Goal: Task Accomplishment & Management: Manage account settings

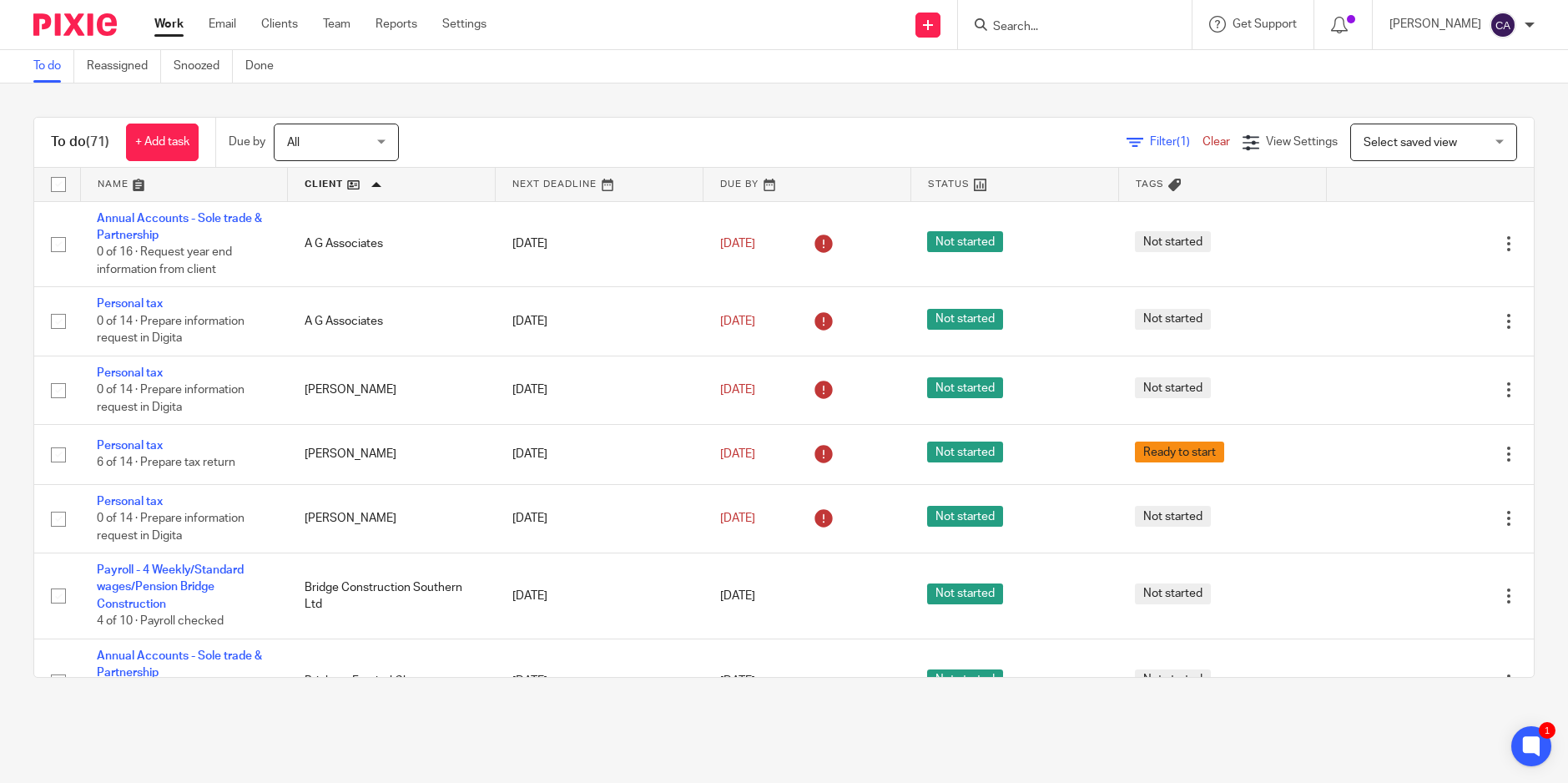
scroll to position [4503, 0]
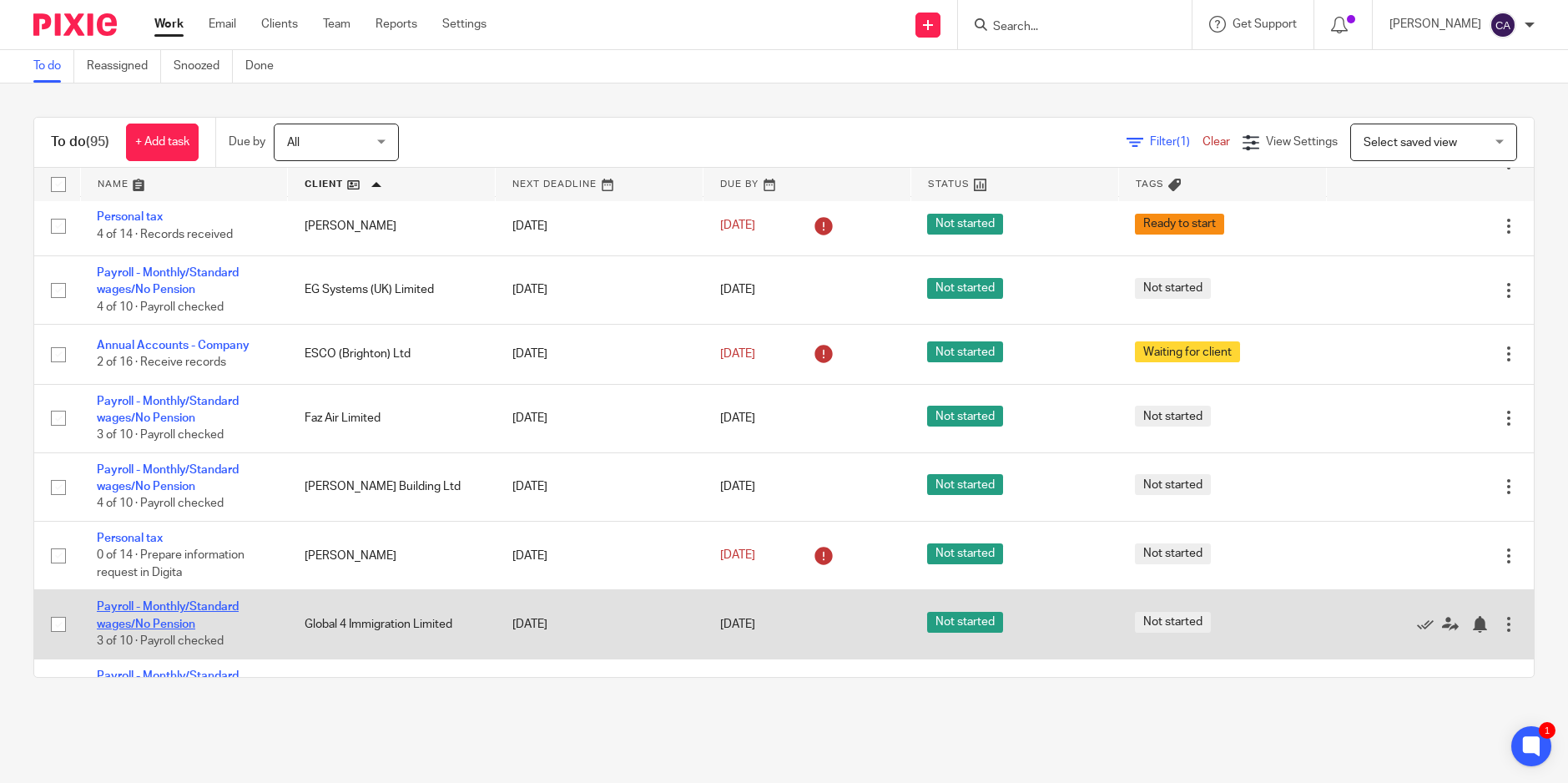
scroll to position [1780, 0]
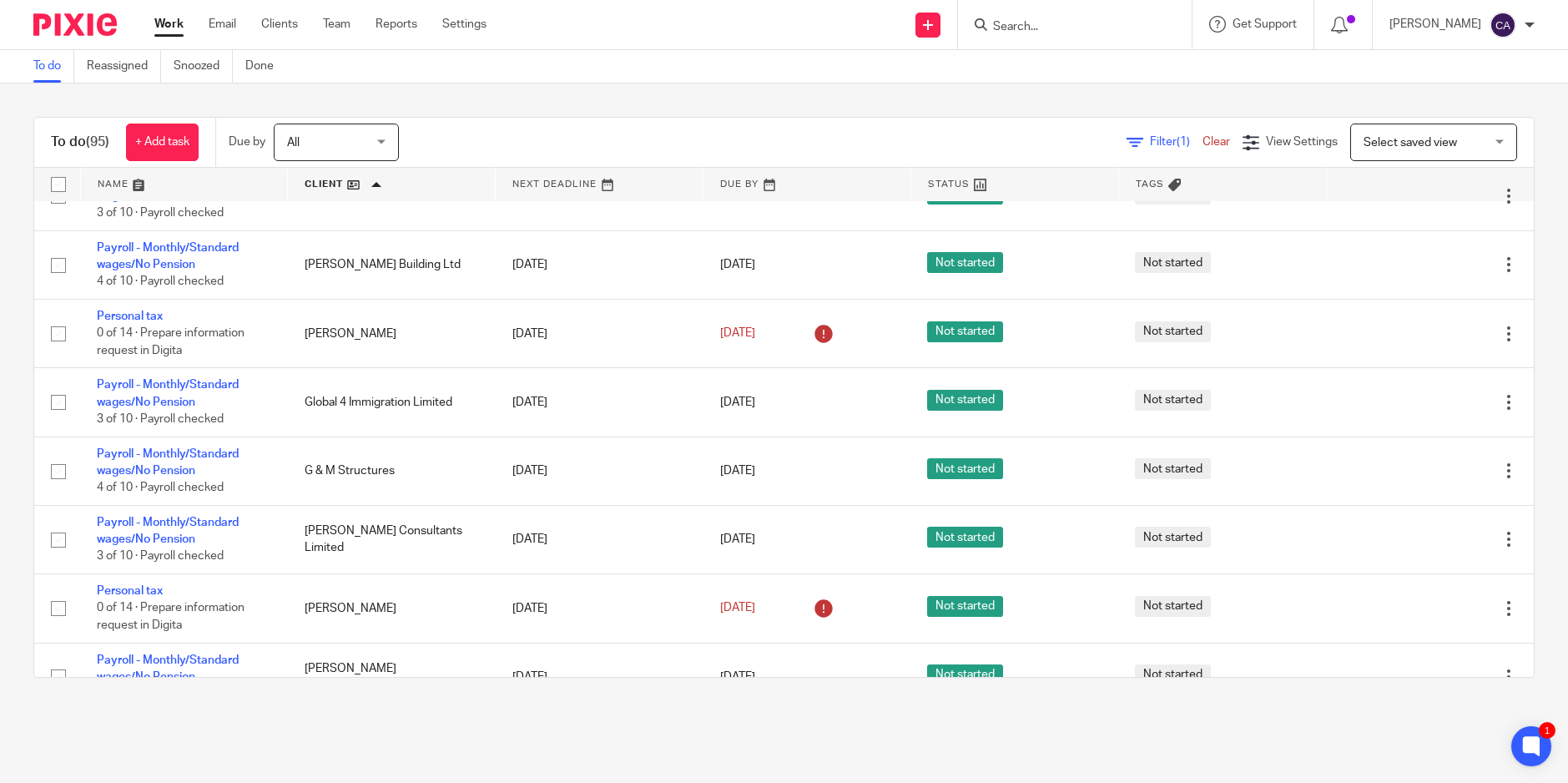
drag, startPoint x: 174, startPoint y: 590, endPoint x: 1523, endPoint y: 398, distance: 1362.6
click at [1523, 398] on div "To do (95) + Add task Due by All All Today Tomorrow This week Next week This mo…" at bounding box center [784, 397] width 1568 height 628
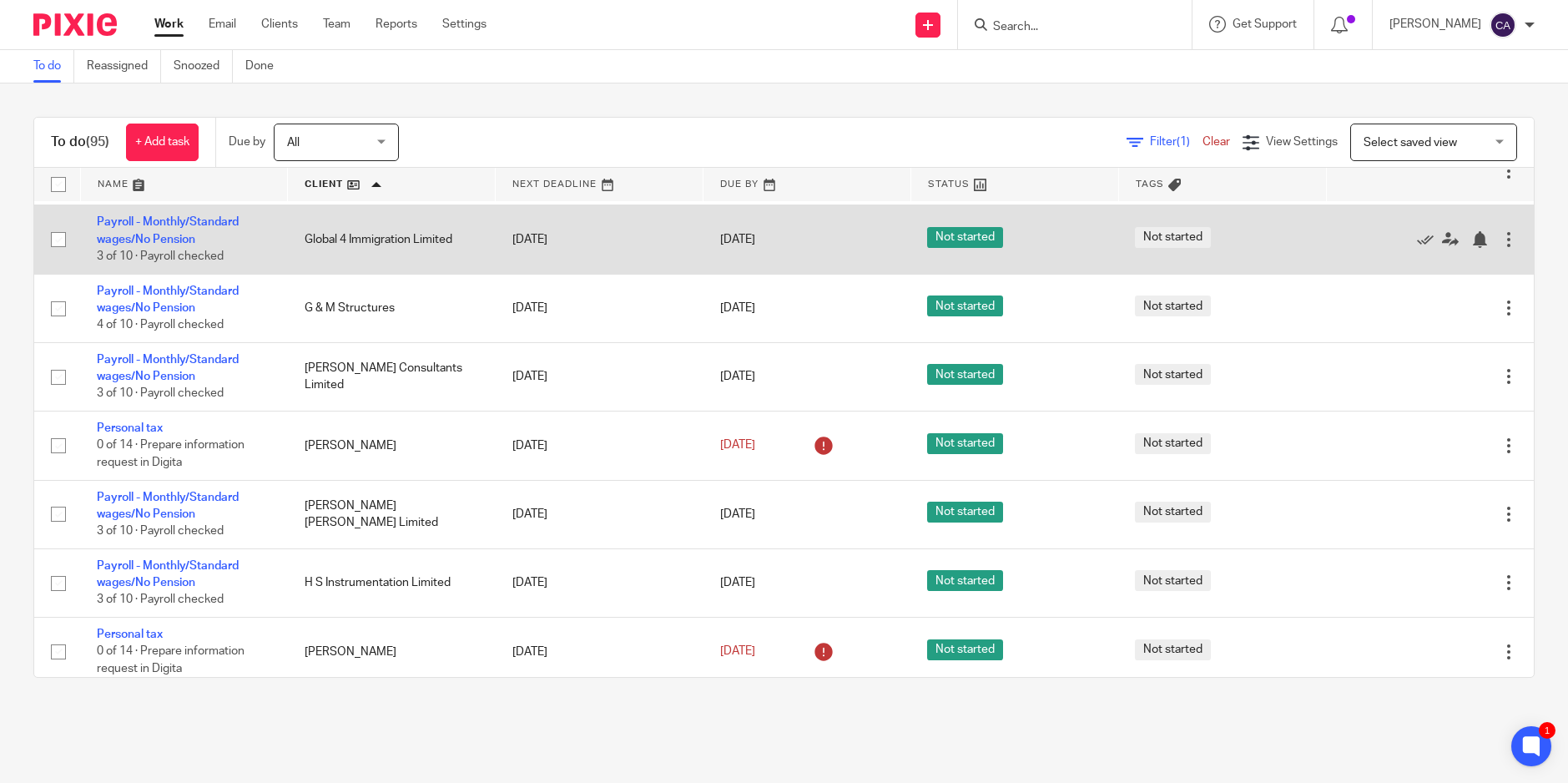
scroll to position [2003, 0]
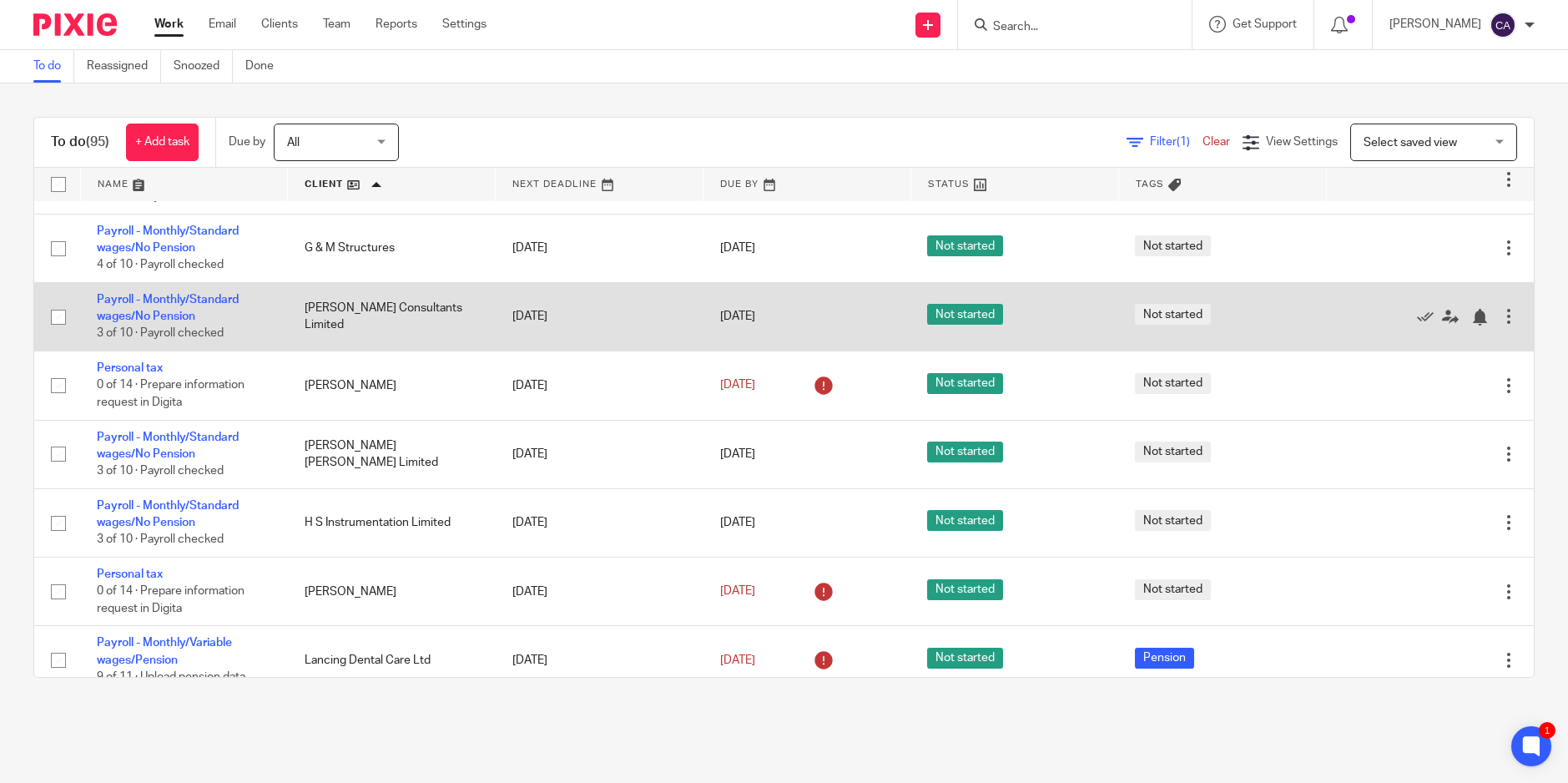
drag, startPoint x: 140, startPoint y: 292, endPoint x: 111, endPoint y: 289, distance: 29.2
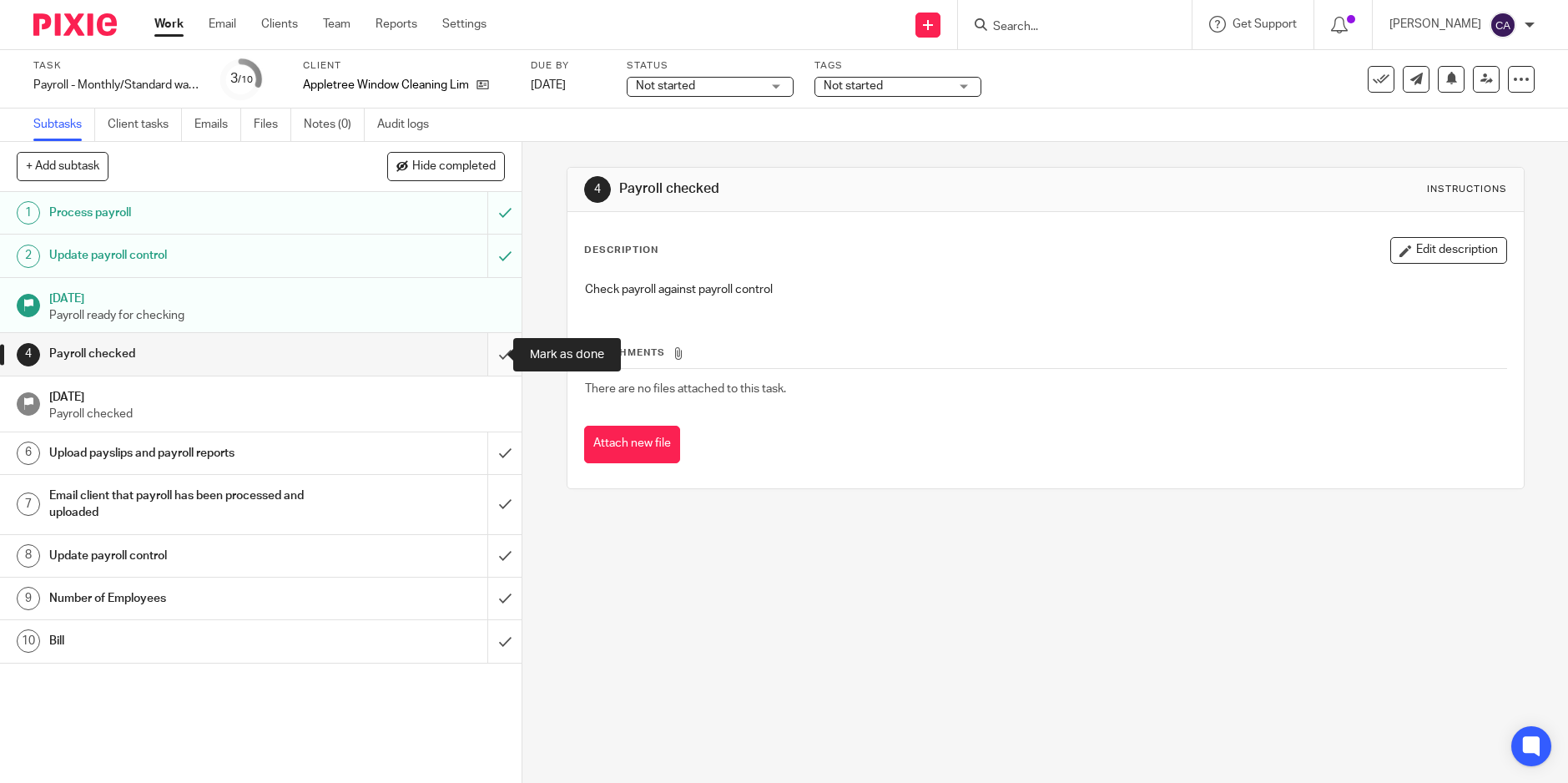
click at [486, 350] on input "submit" at bounding box center [261, 353] width 522 height 42
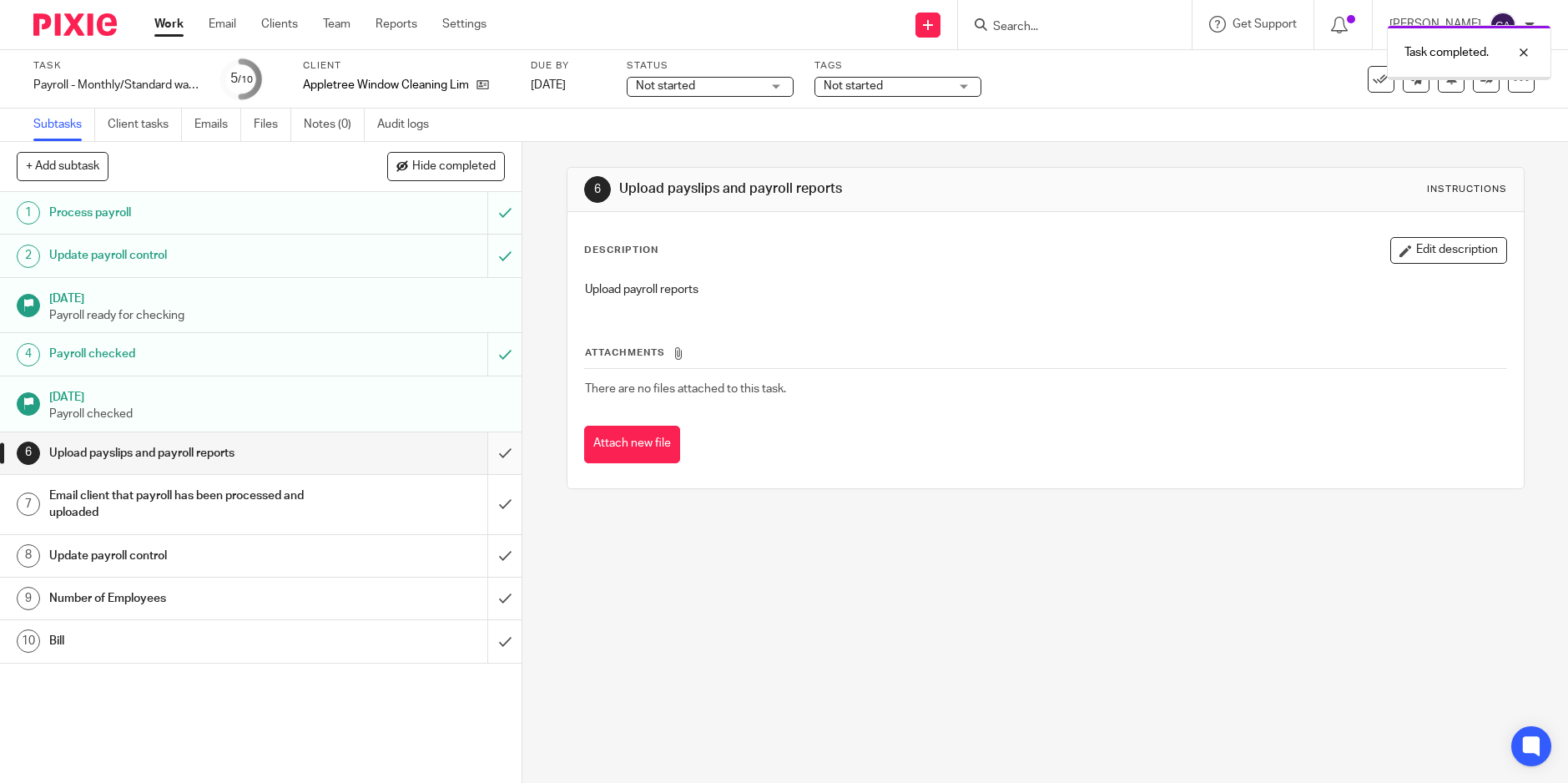
click at [484, 459] on input "submit" at bounding box center [261, 453] width 522 height 42
click at [483, 459] on input "submit" at bounding box center [261, 453] width 522 height 42
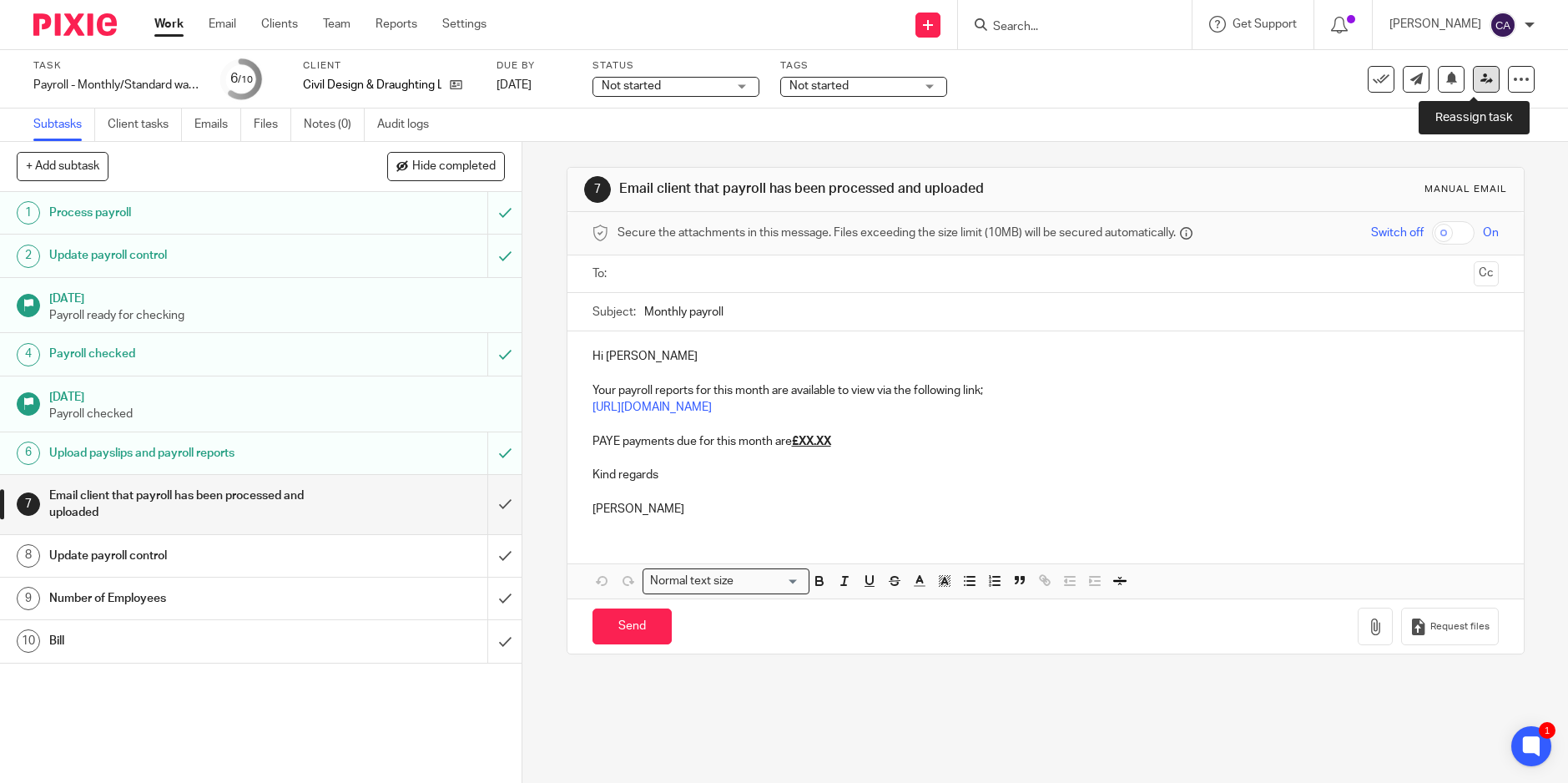
click at [1481, 79] on icon at bounding box center [1487, 79] width 13 height 13
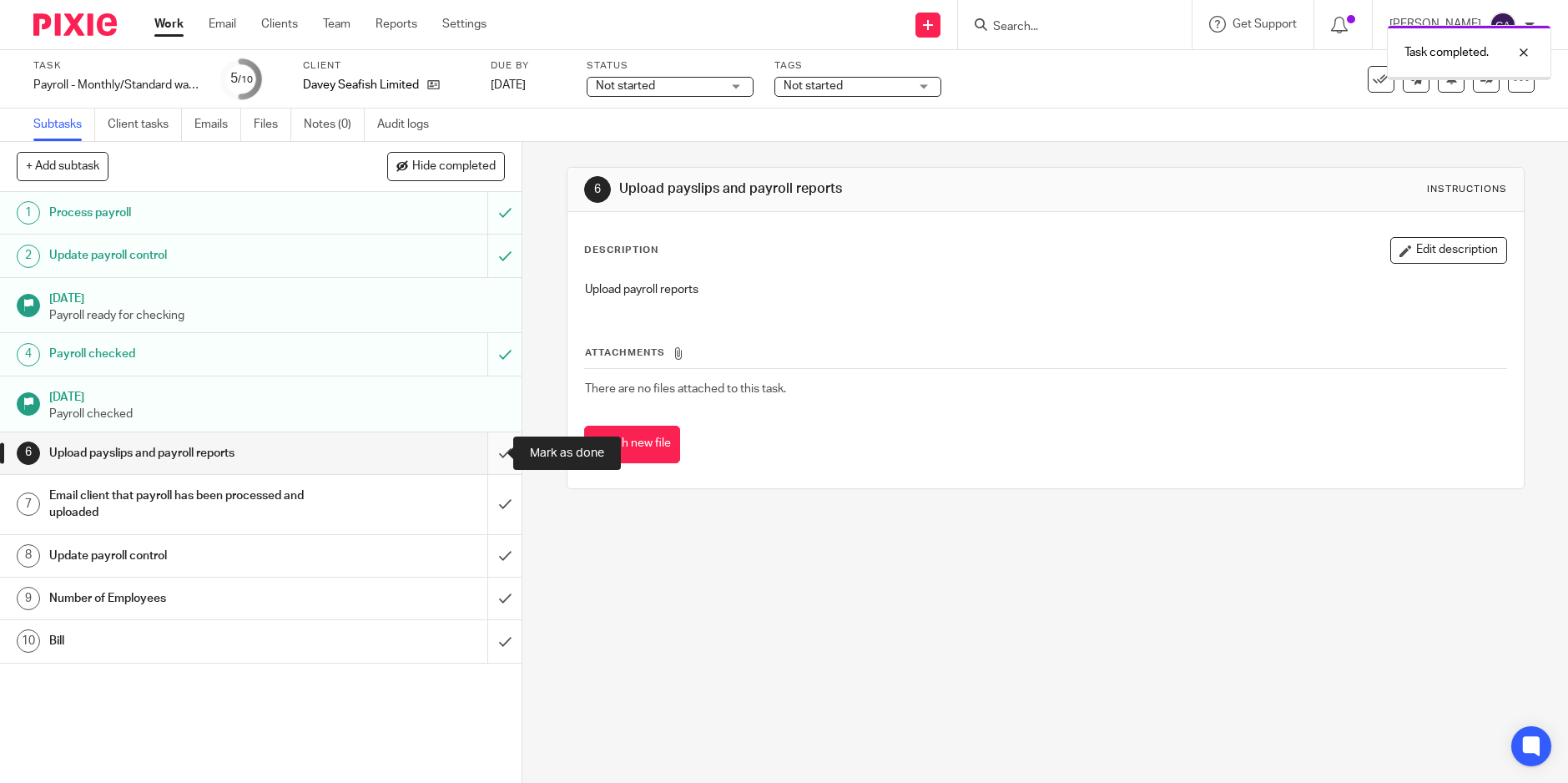
click at [479, 456] on input "submit" at bounding box center [261, 453] width 522 height 42
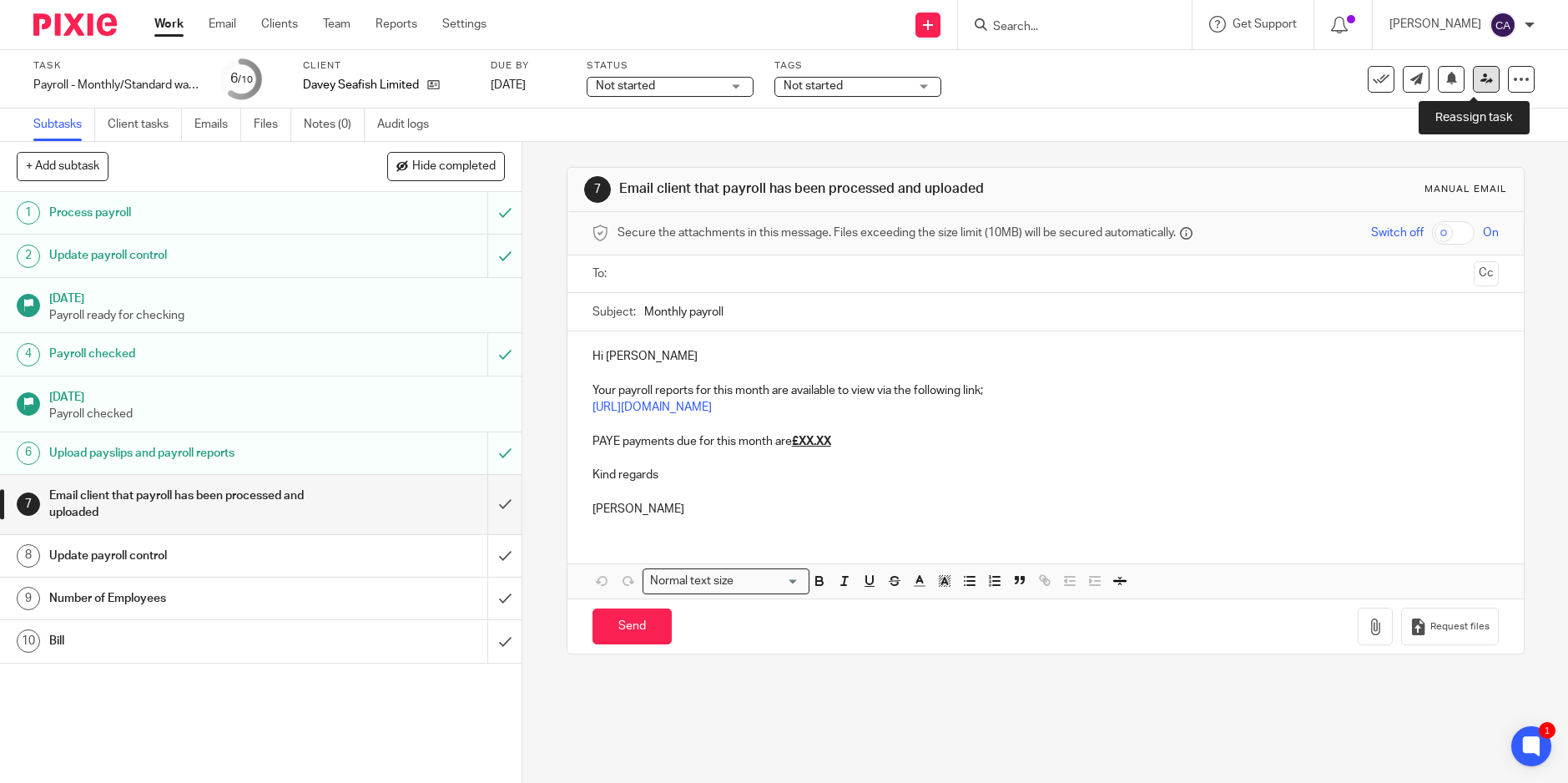
click at [1481, 79] on icon at bounding box center [1487, 79] width 13 height 13
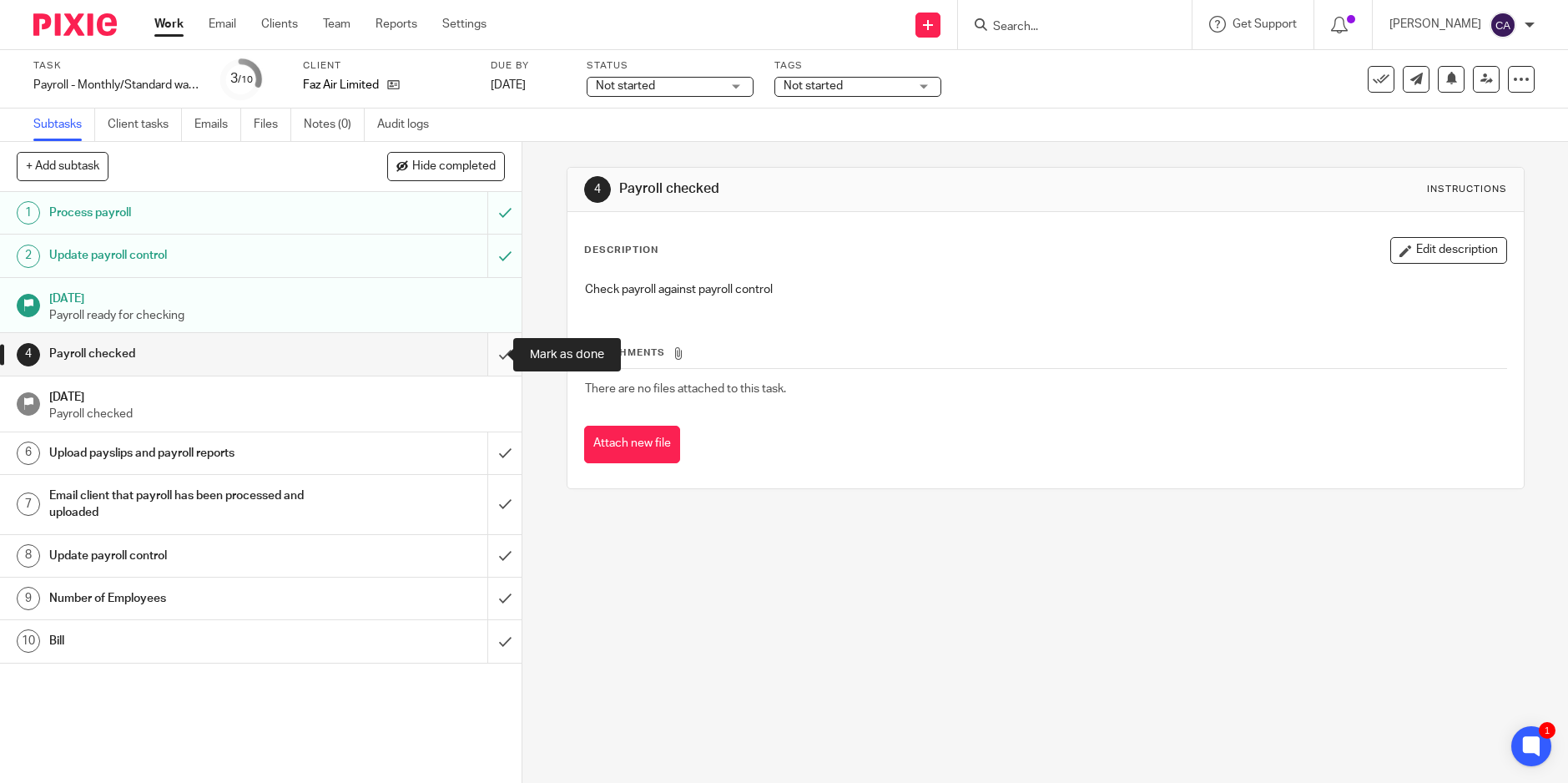
click at [489, 356] on input "submit" at bounding box center [261, 353] width 522 height 42
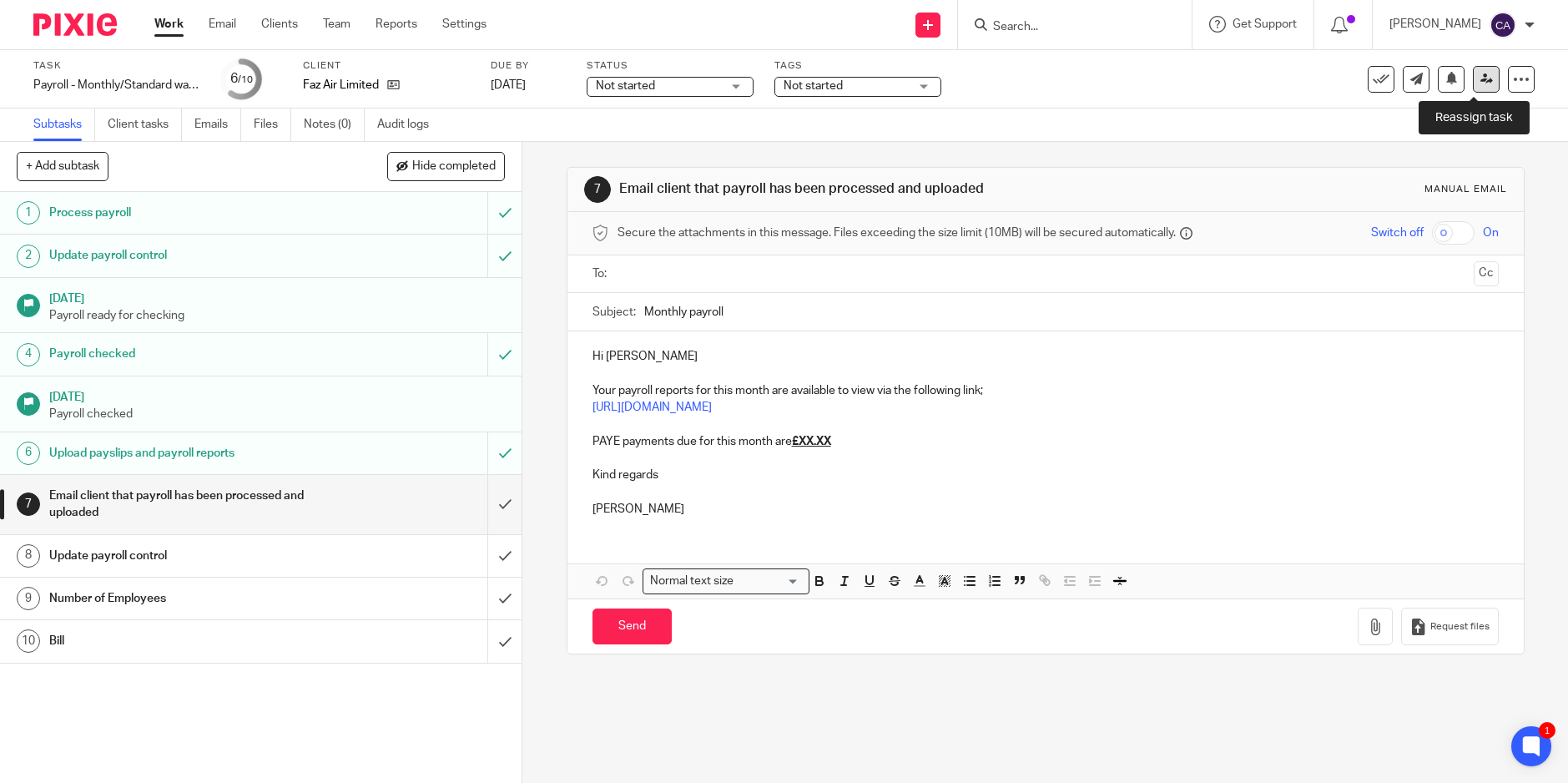
click at [1481, 75] on icon at bounding box center [1487, 79] width 13 height 13
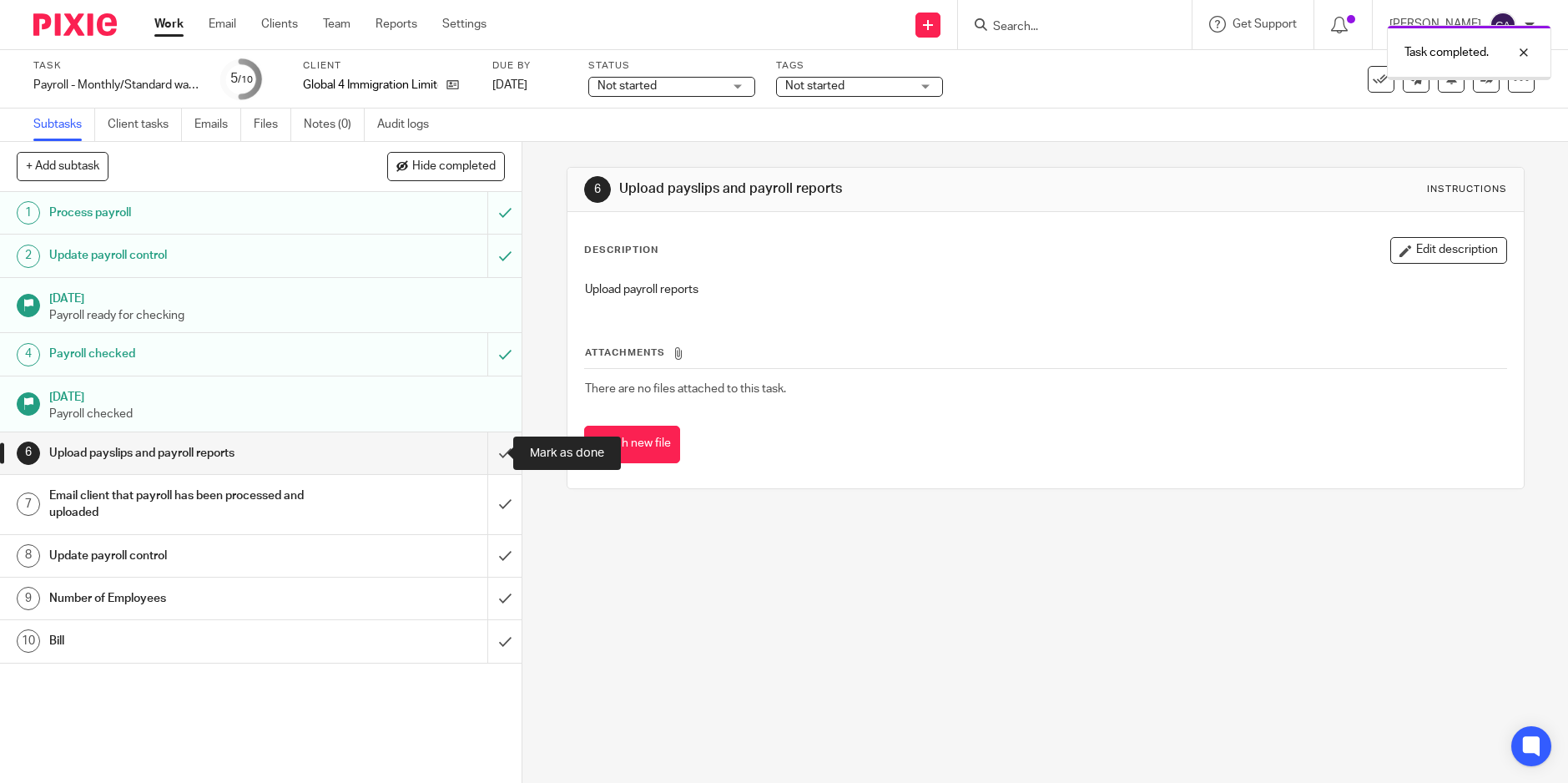
click at [498, 455] on input "submit" at bounding box center [261, 453] width 522 height 42
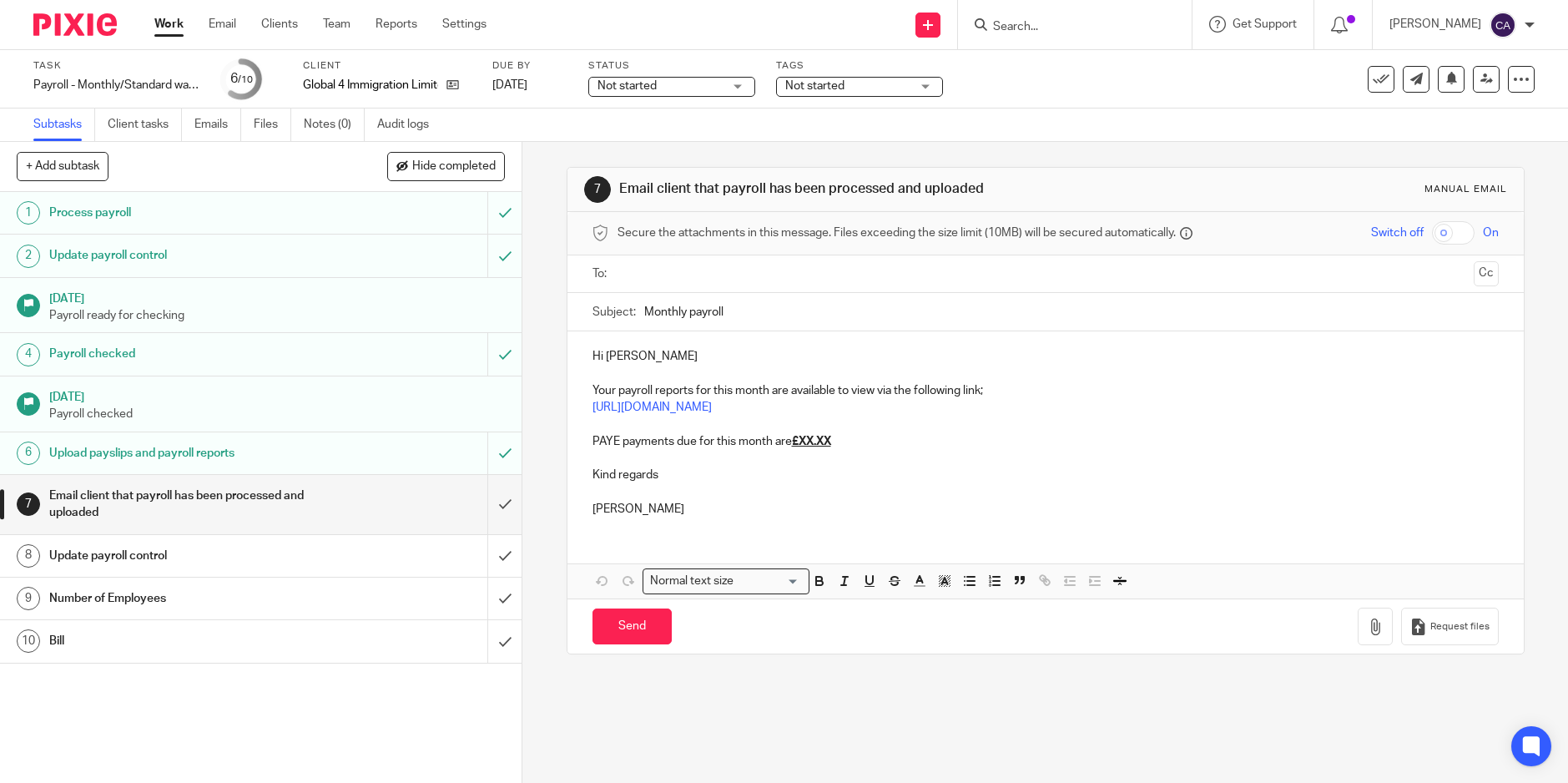
click at [553, 428] on div "7 Email client that payroll has been processed and uploaded Manual email Secure…" at bounding box center [1045, 461] width 1046 height 641
click at [1481, 81] on icon at bounding box center [1487, 79] width 13 height 13
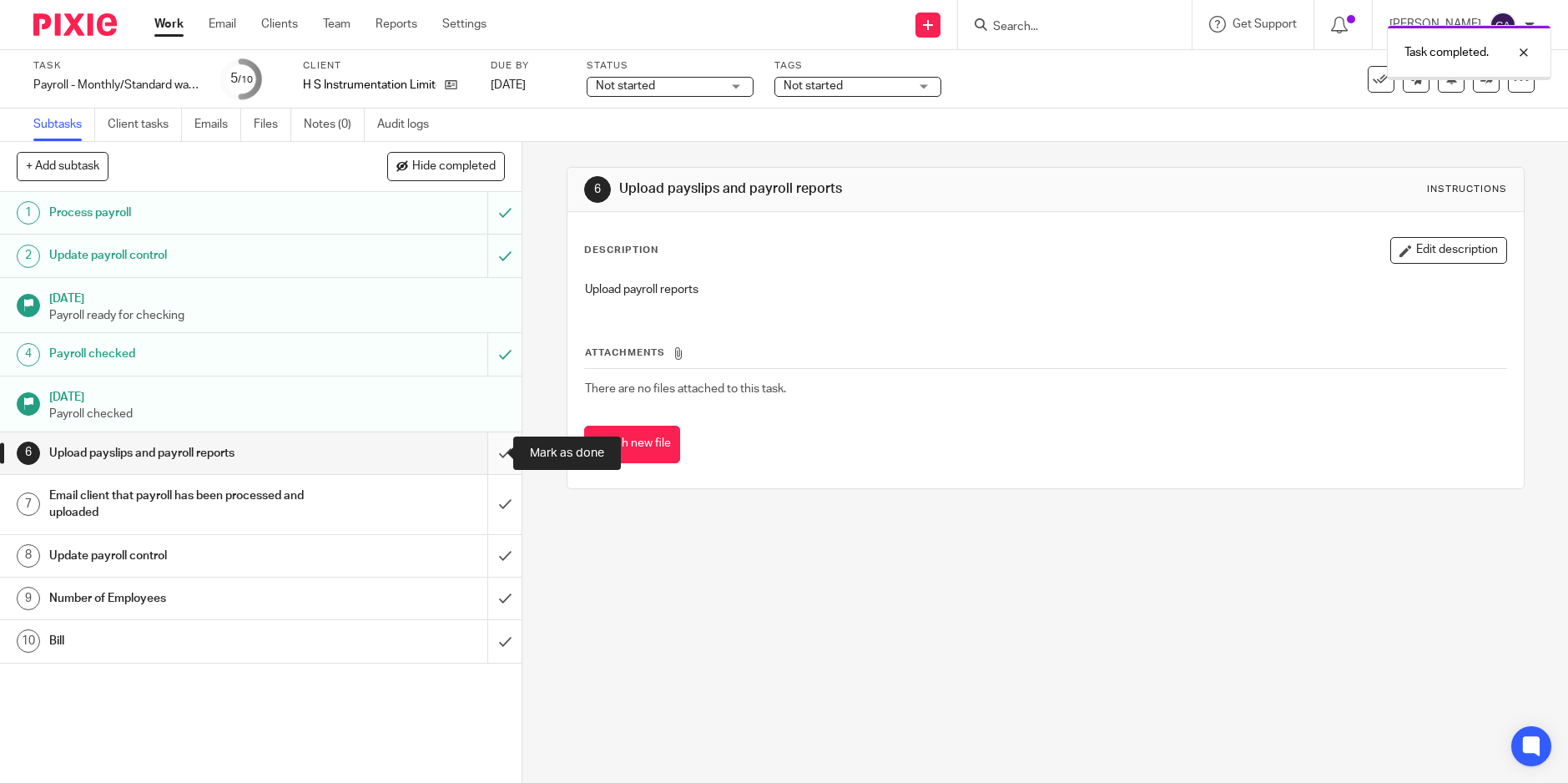
click at [492, 459] on input "submit" at bounding box center [261, 453] width 522 height 42
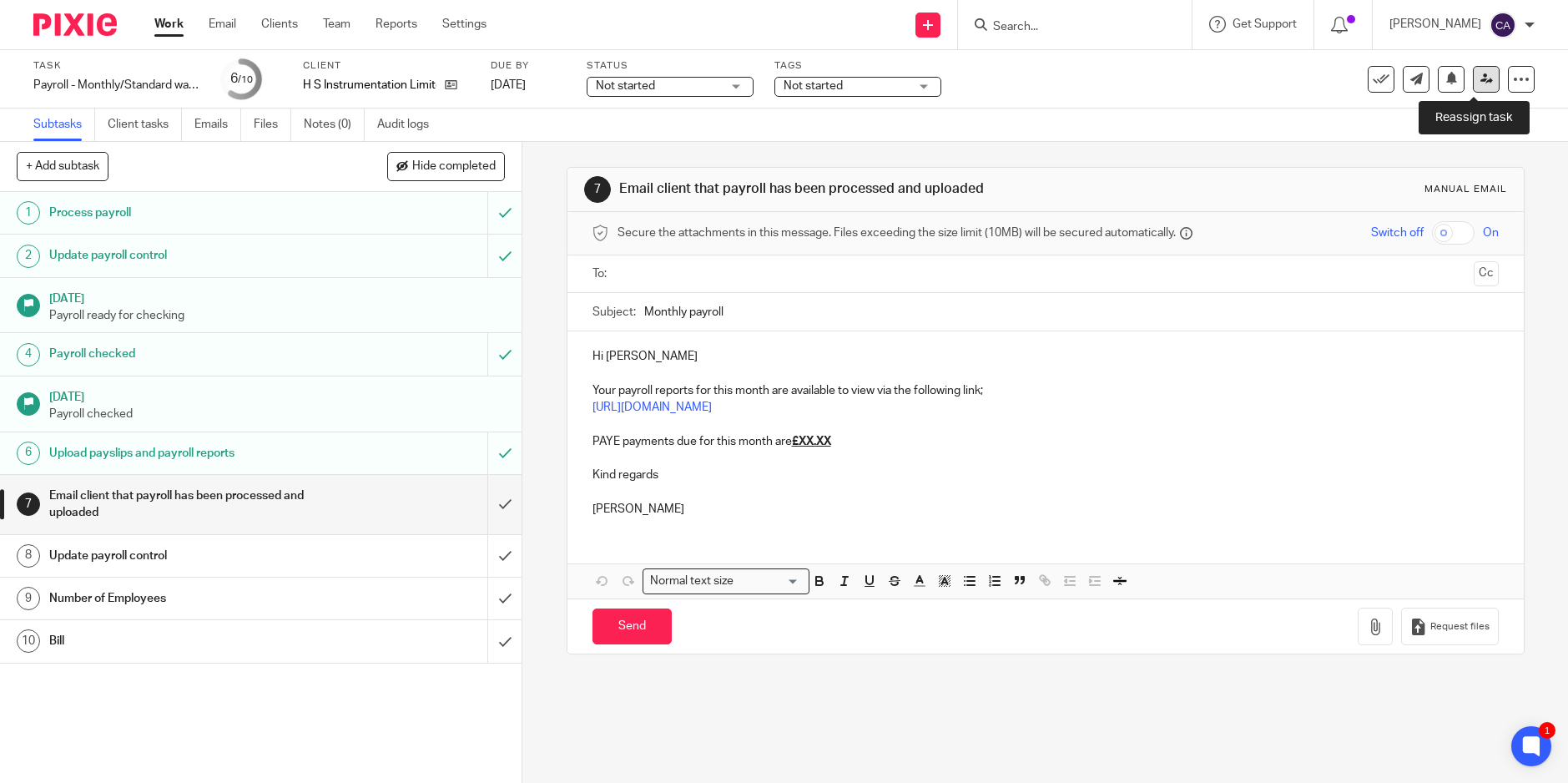
click at [1481, 76] on icon at bounding box center [1487, 79] width 13 height 13
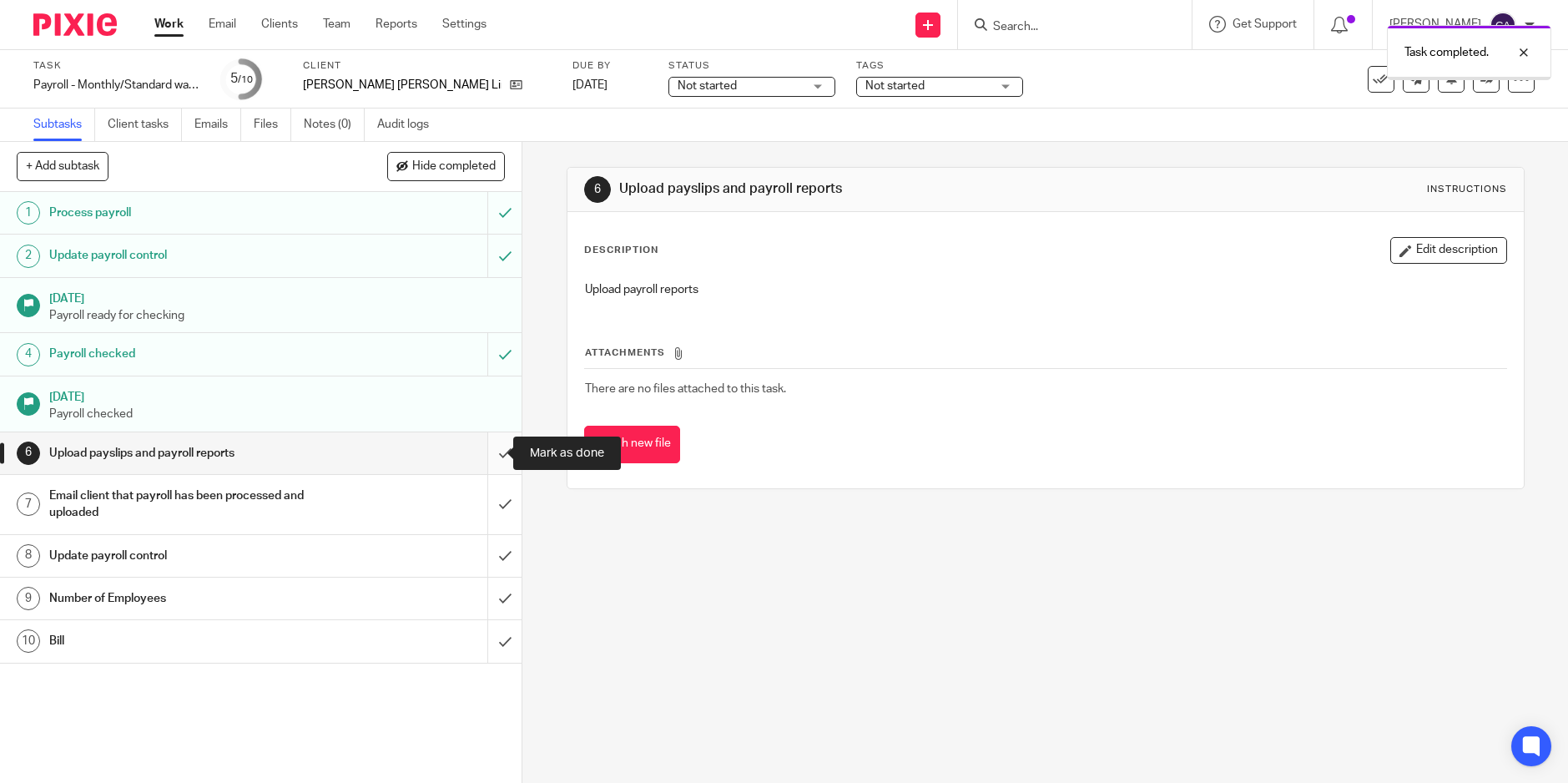
click at [486, 450] on input "submit" at bounding box center [261, 453] width 522 height 42
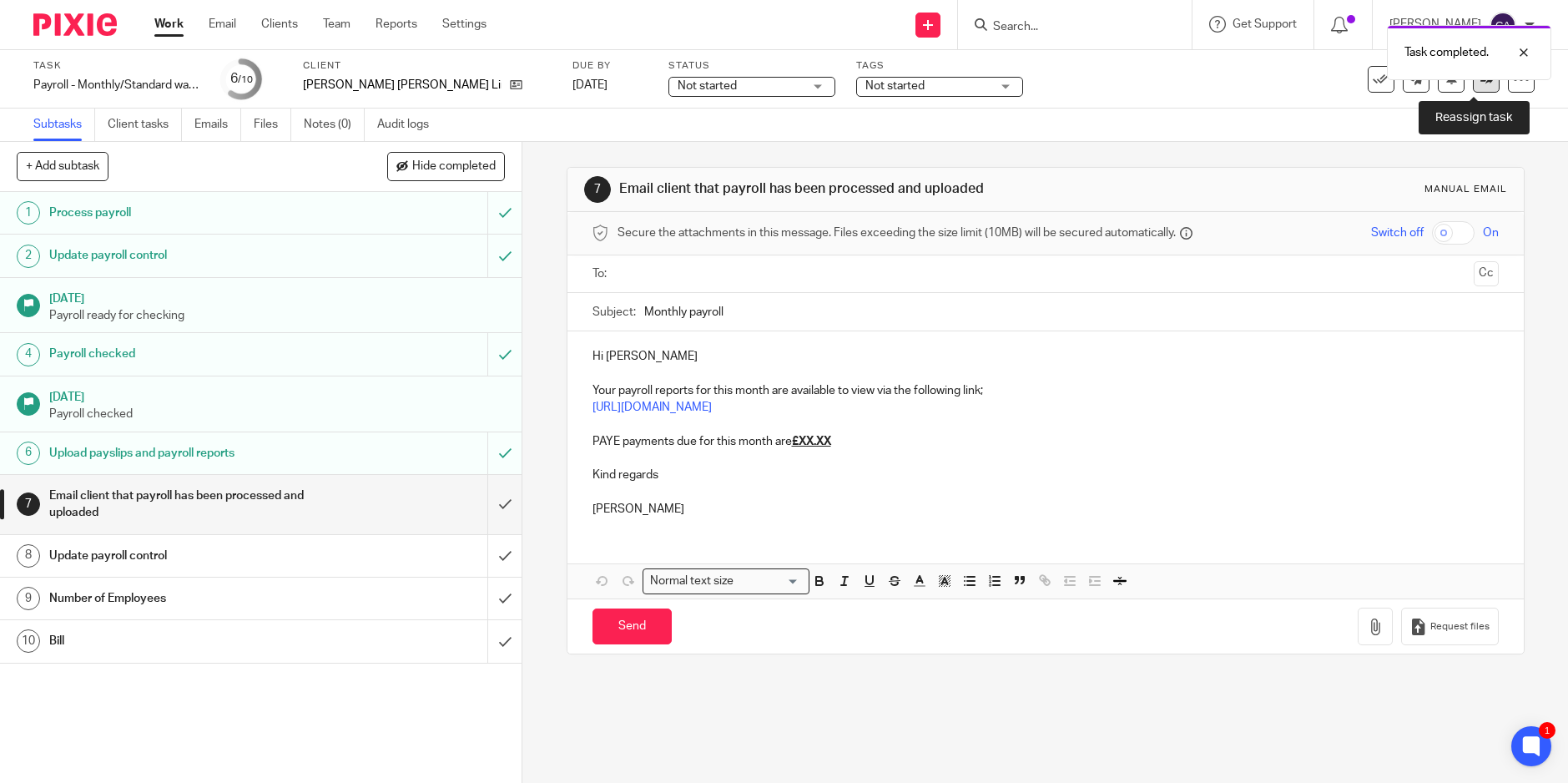
click at [1473, 85] on link at bounding box center [1486, 79] width 27 height 27
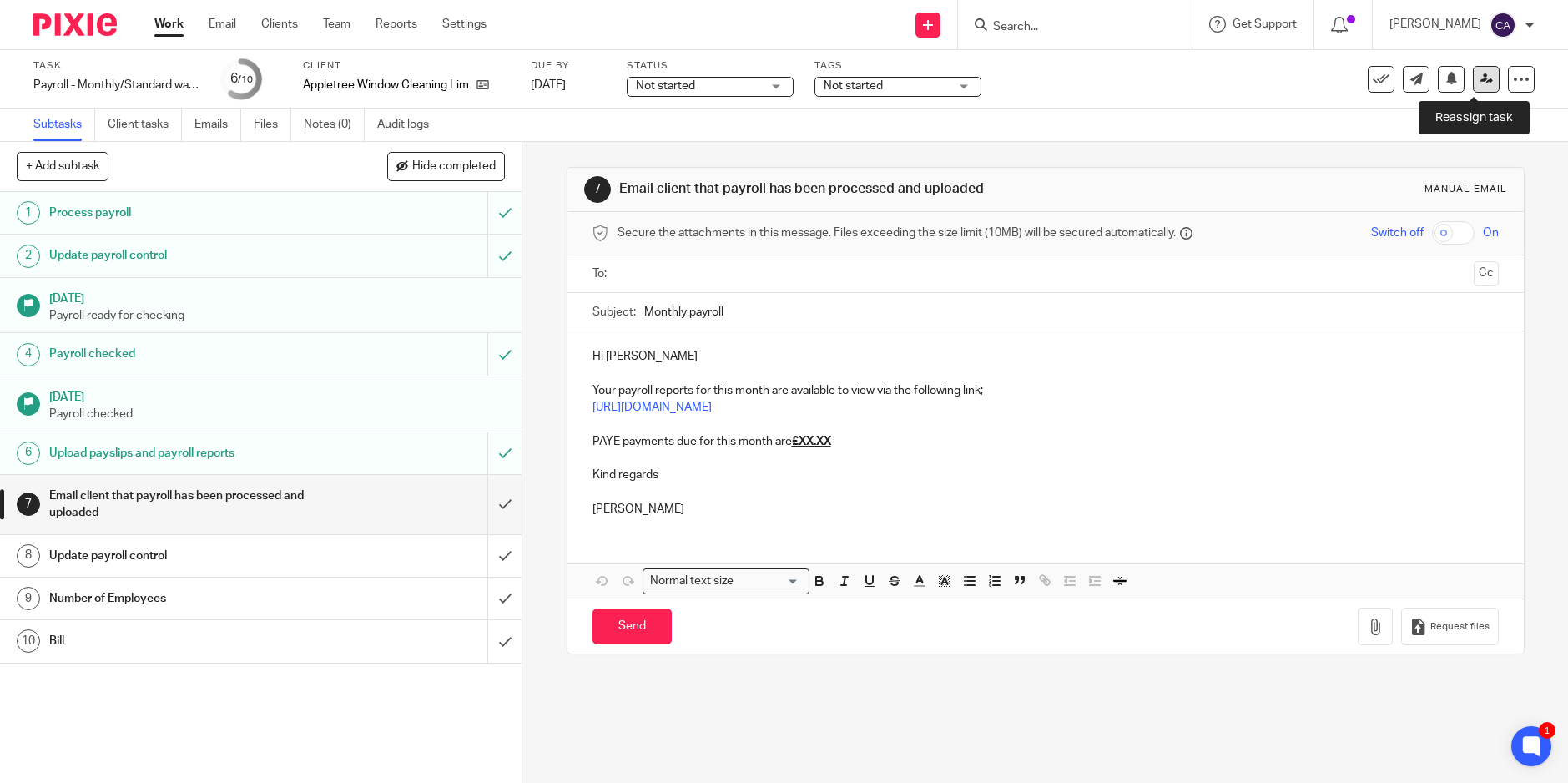
click at [1473, 87] on link at bounding box center [1486, 79] width 27 height 27
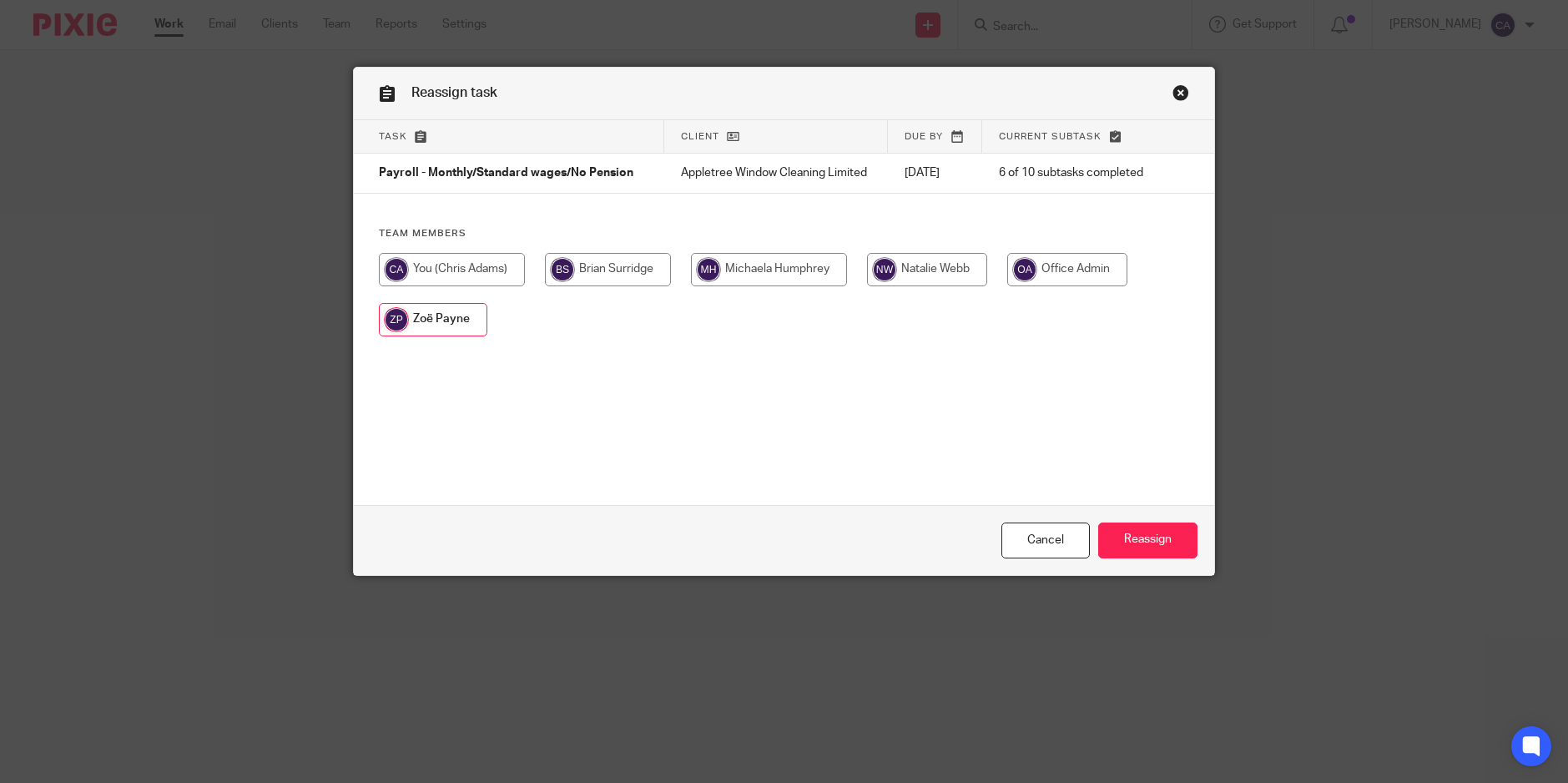
click at [757, 261] on input "radio" at bounding box center [769, 269] width 156 height 33
radio input "true"
click at [1172, 541] on input "Reassign" at bounding box center [1148, 540] width 100 height 36
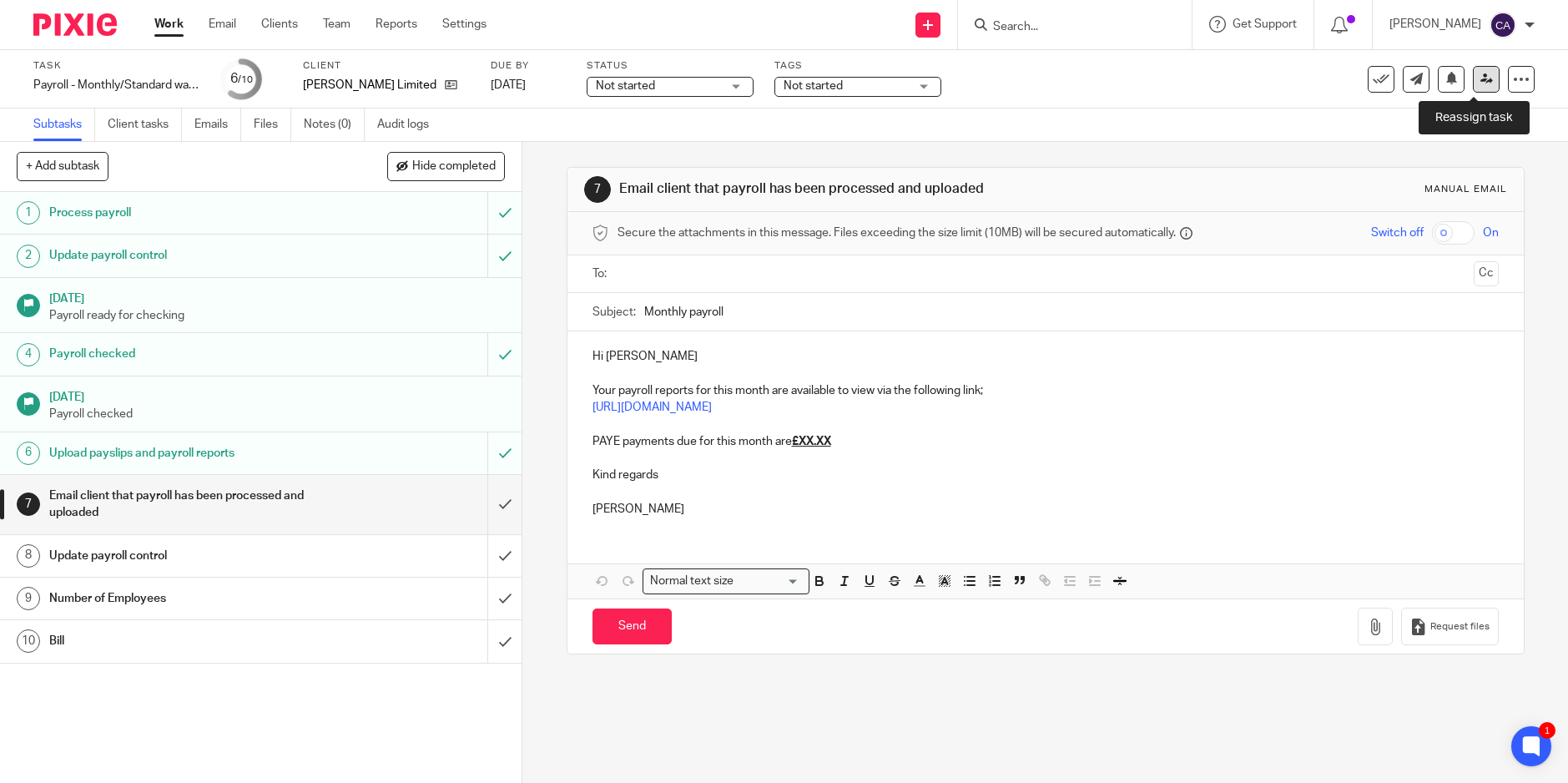
click at [1475, 91] on link at bounding box center [1486, 79] width 27 height 27
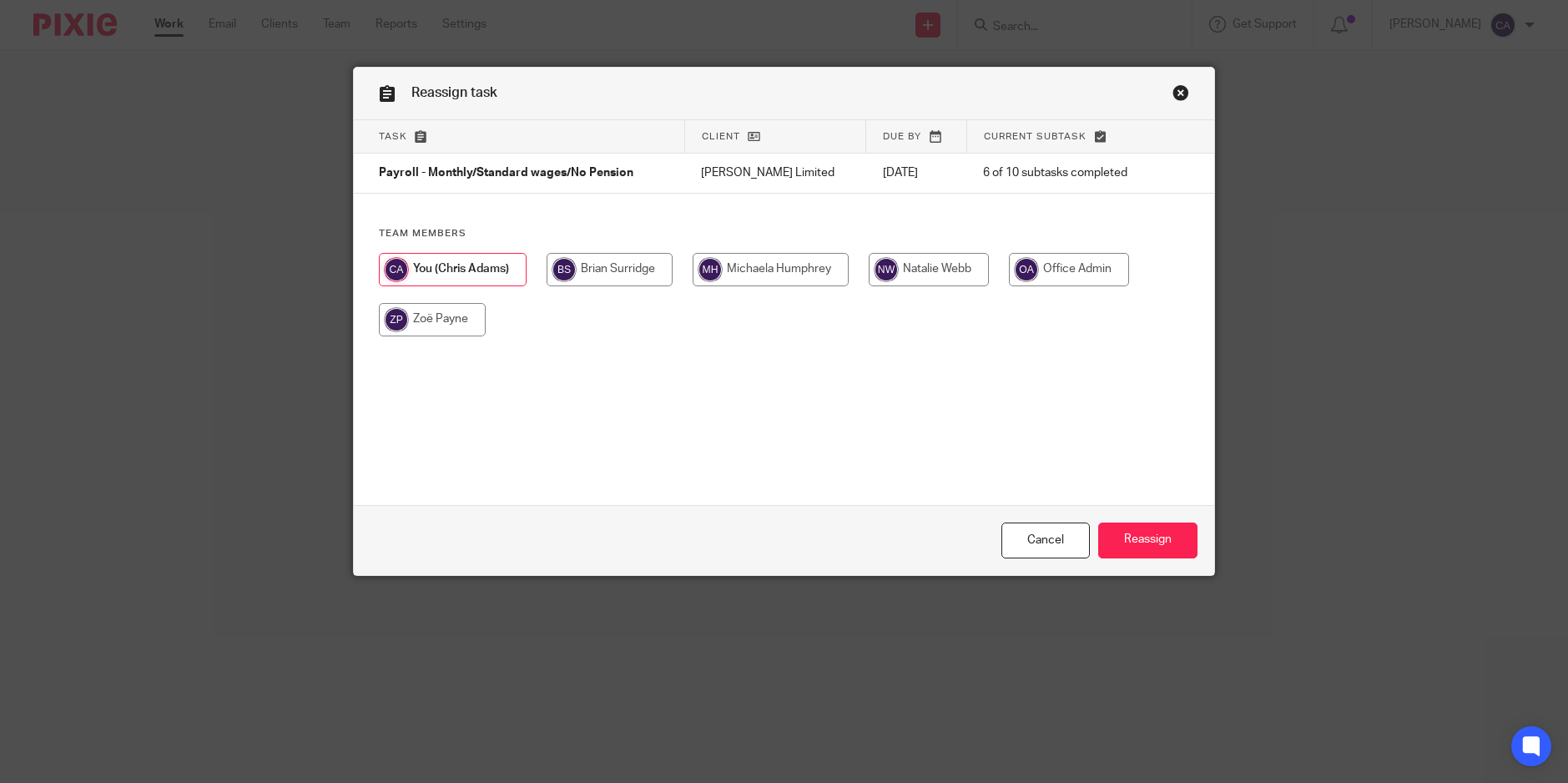
click at [787, 275] on input "radio" at bounding box center [771, 269] width 156 height 33
radio input "true"
click at [1129, 544] on input "Reassign" at bounding box center [1148, 540] width 100 height 36
click at [1133, 536] on input "Reassign" at bounding box center [1148, 540] width 100 height 36
click at [798, 272] on input "radio" at bounding box center [771, 269] width 156 height 33
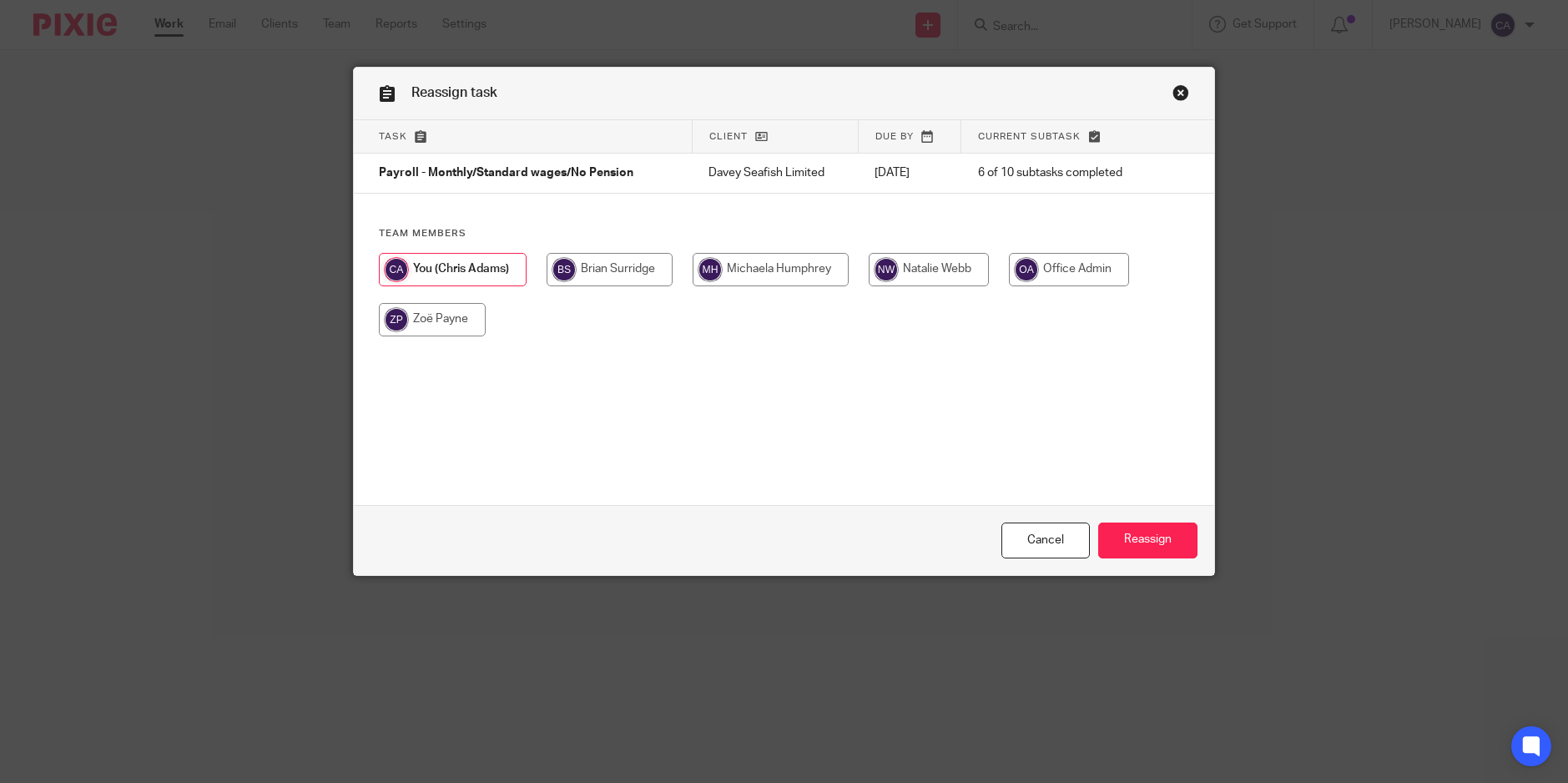
radio input "true"
click at [1142, 542] on input "Reassign" at bounding box center [1148, 540] width 100 height 36
click at [793, 274] on input "radio" at bounding box center [771, 269] width 156 height 33
radio input "true"
click at [1134, 542] on input "Reassign" at bounding box center [1148, 540] width 100 height 36
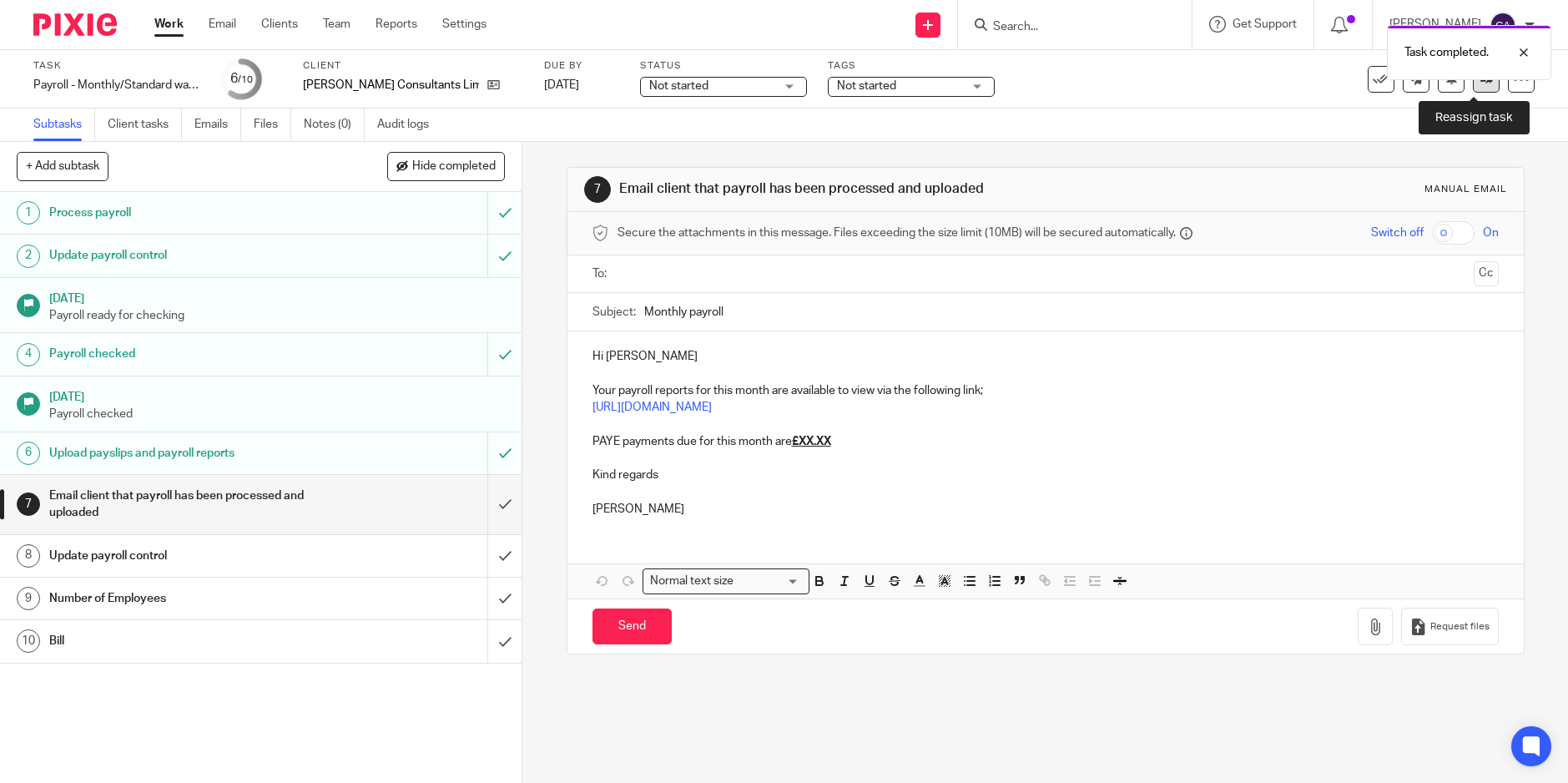
click at [1475, 91] on link at bounding box center [1486, 79] width 27 height 27
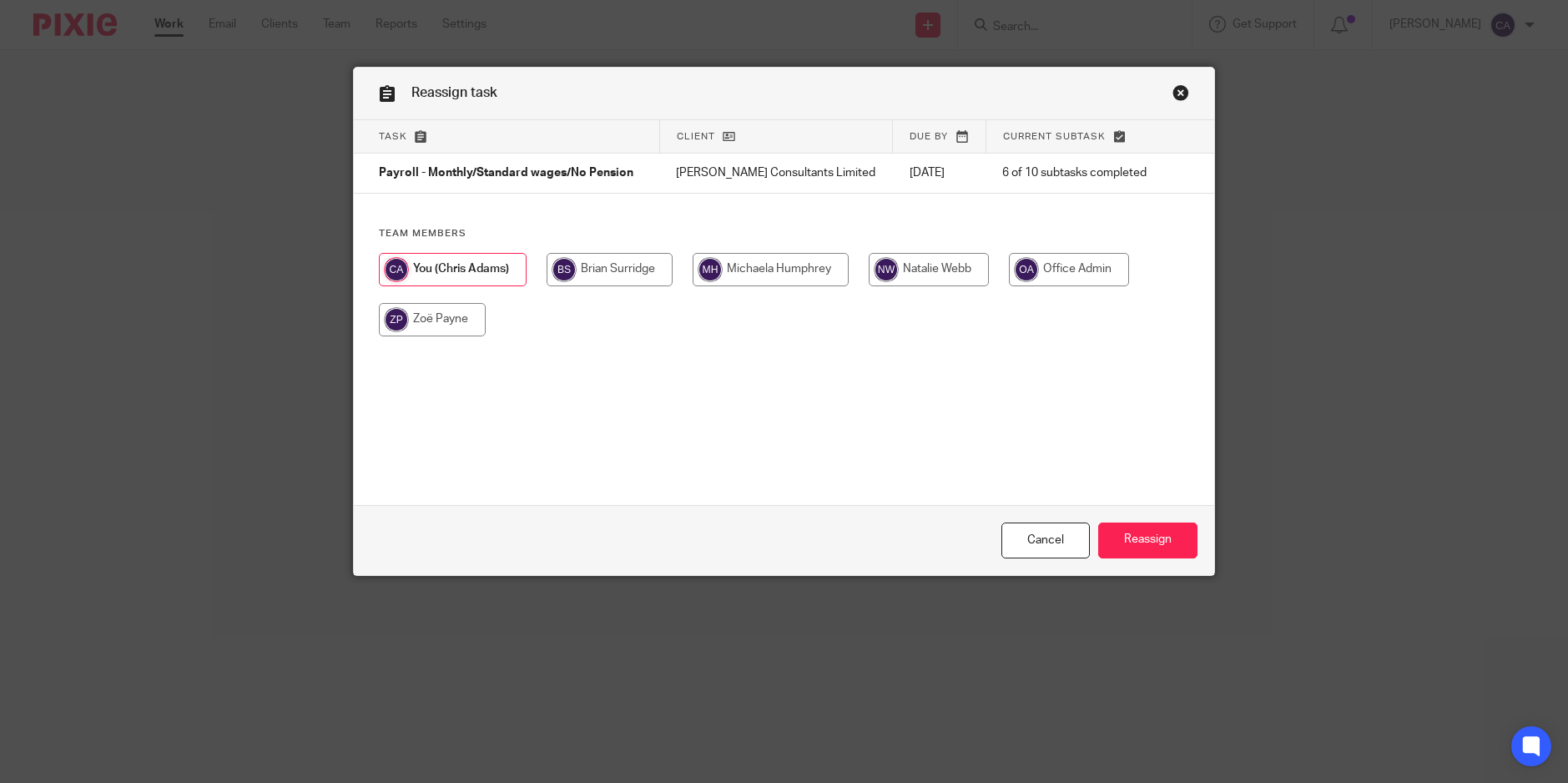
click at [825, 260] on div "Team members" at bounding box center [784, 290] width 860 height 126
click at [805, 267] on input "radio" at bounding box center [771, 269] width 156 height 33
radio input "true"
click at [1138, 539] on input "Reassign" at bounding box center [1148, 540] width 100 height 36
click at [1148, 545] on input "Reassign" at bounding box center [1148, 540] width 100 height 36
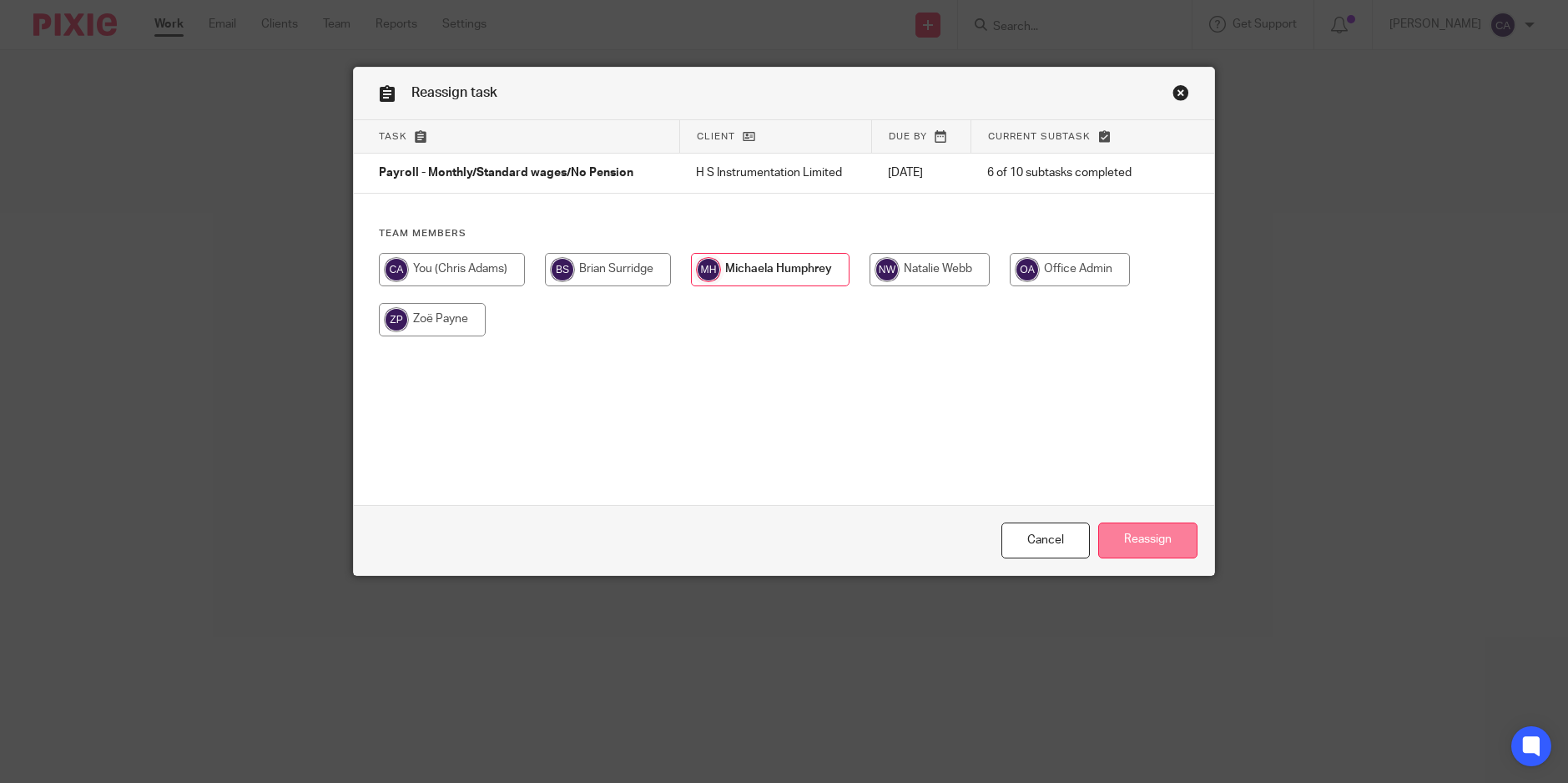
click at [1139, 551] on input "Reassign" at bounding box center [1148, 540] width 100 height 36
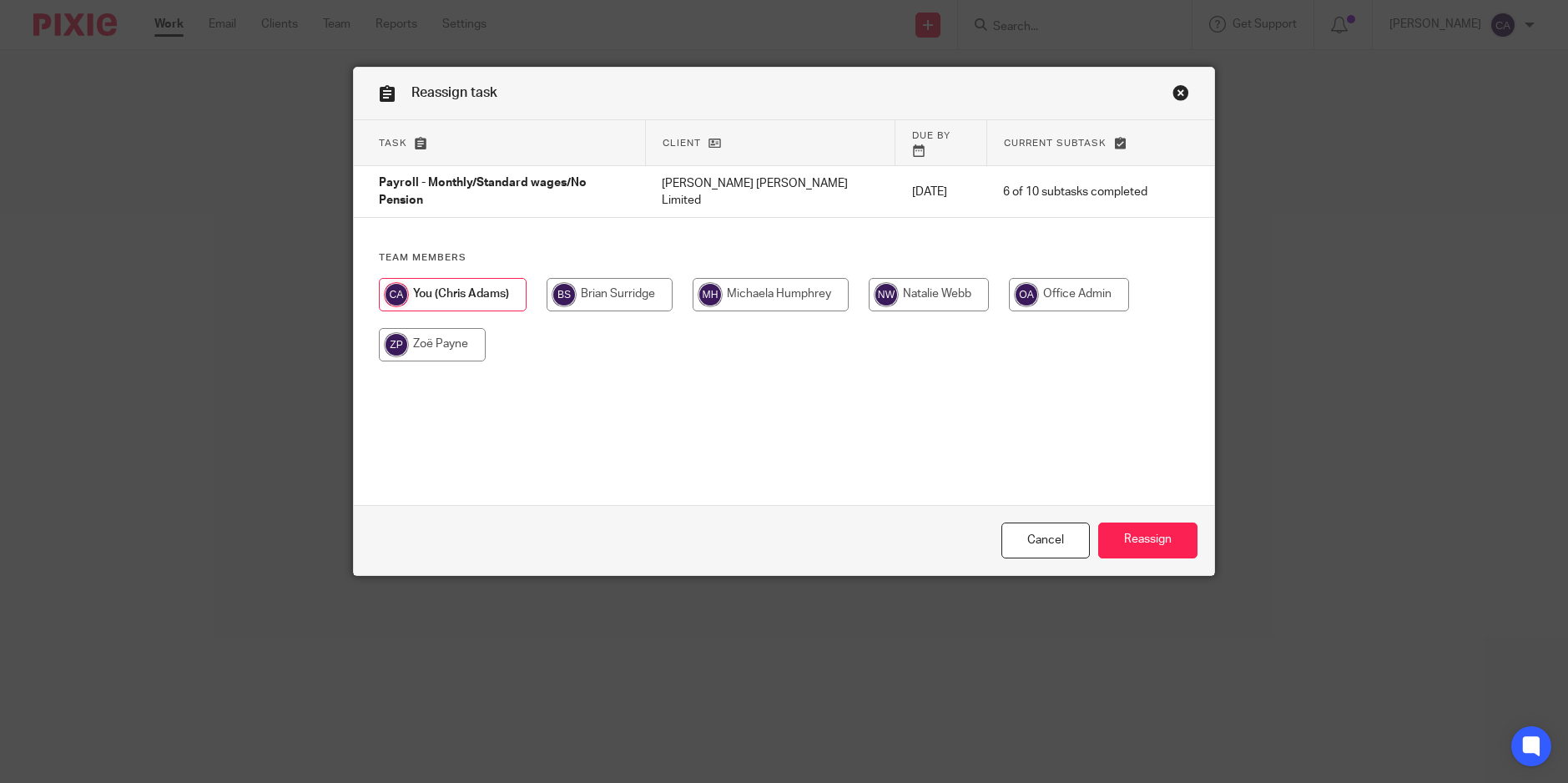
click at [775, 278] on input "radio" at bounding box center [771, 294] width 156 height 33
radio input "true"
click at [1141, 551] on input "Reassign" at bounding box center [1148, 540] width 100 height 36
